Goal: Information Seeking & Learning: Understand process/instructions

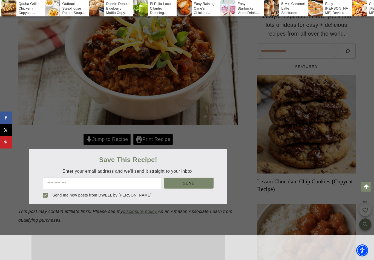
click at [121, 137] on div at bounding box center [187, 130] width 374 height 260
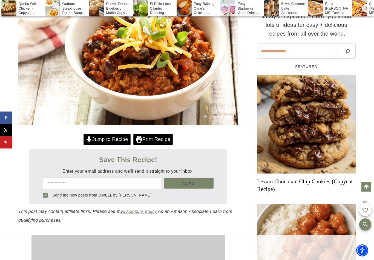
click at [110, 142] on link "Jump to Recipe" at bounding box center [107, 139] width 47 height 11
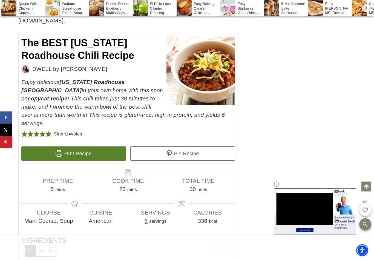
scroll to position [2673, 0]
click at [278, 187] on icon at bounding box center [277, 184] width 5 height 5
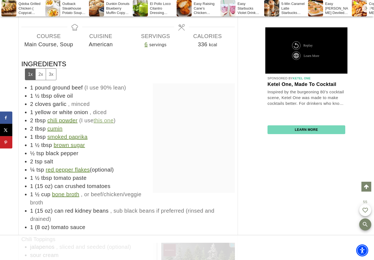
scroll to position [0, 0]
